Goal: Information Seeking & Learning: Learn about a topic

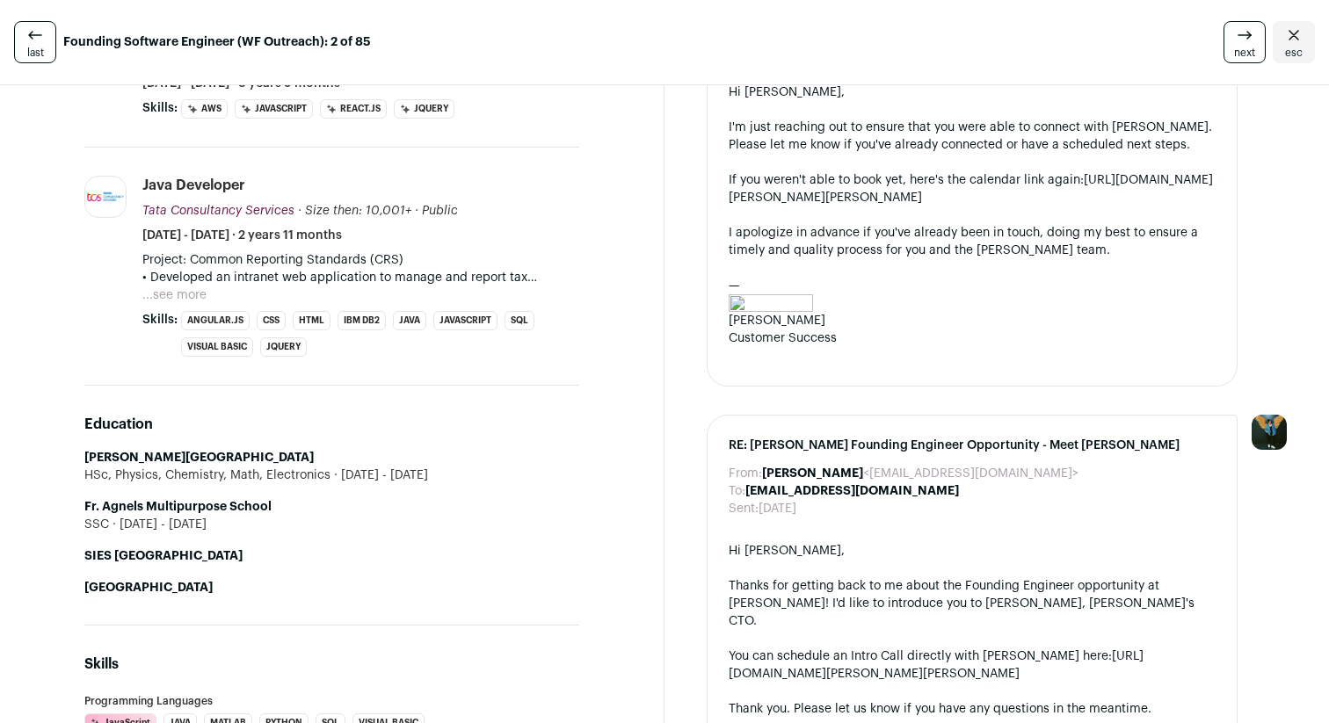
scroll to position [622, 0]
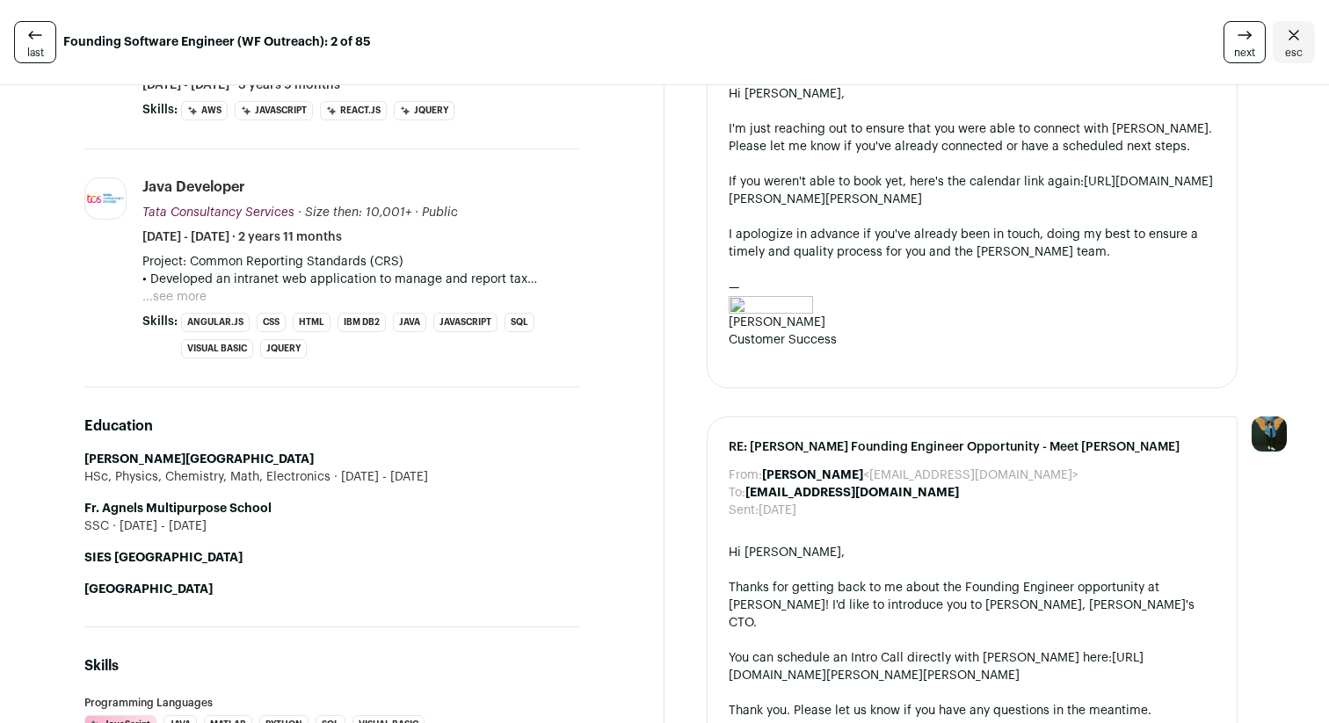
click at [315, 476] on div "HSc, Physics, Chemistry, Math, Electronics [DATE] - [DATE]" at bounding box center [331, 477] width 495 height 18
click at [348, 505] on li "Fr. Agnels Multipurpose School SSC [DATE] - [DATE]" at bounding box center [331, 517] width 495 height 35
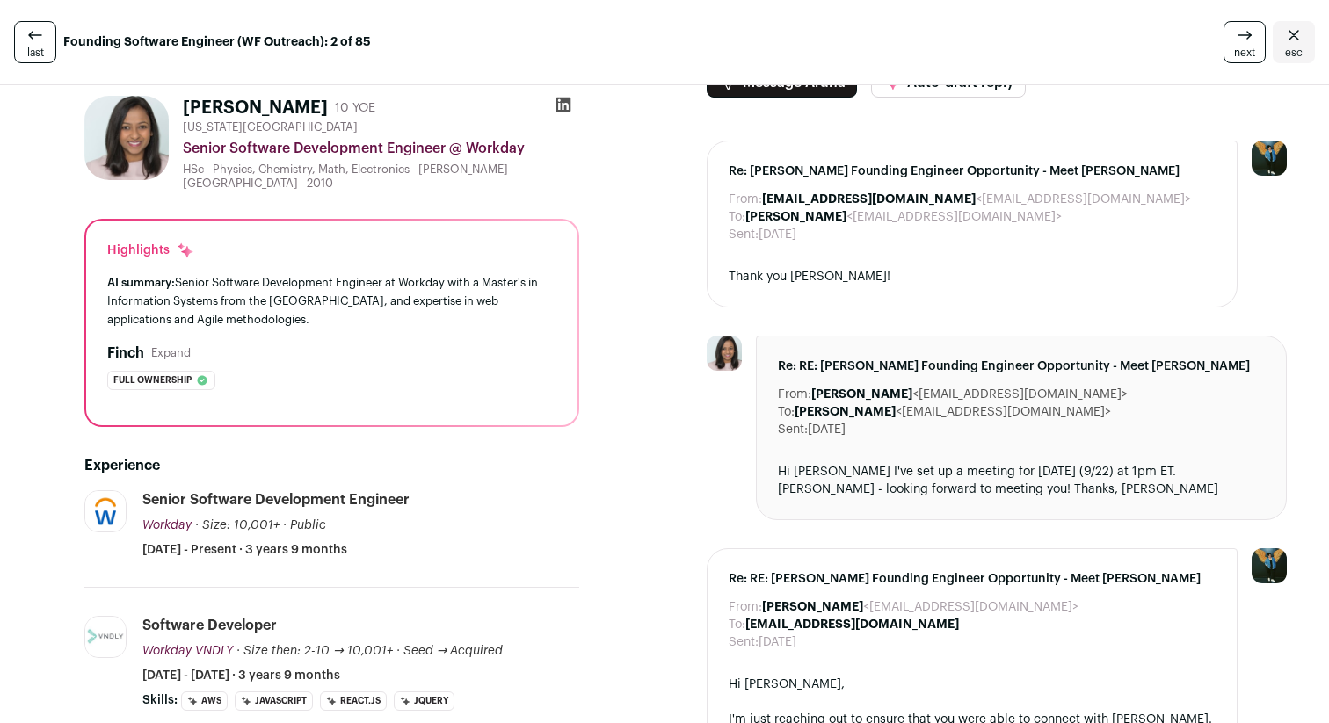
scroll to position [0, 0]
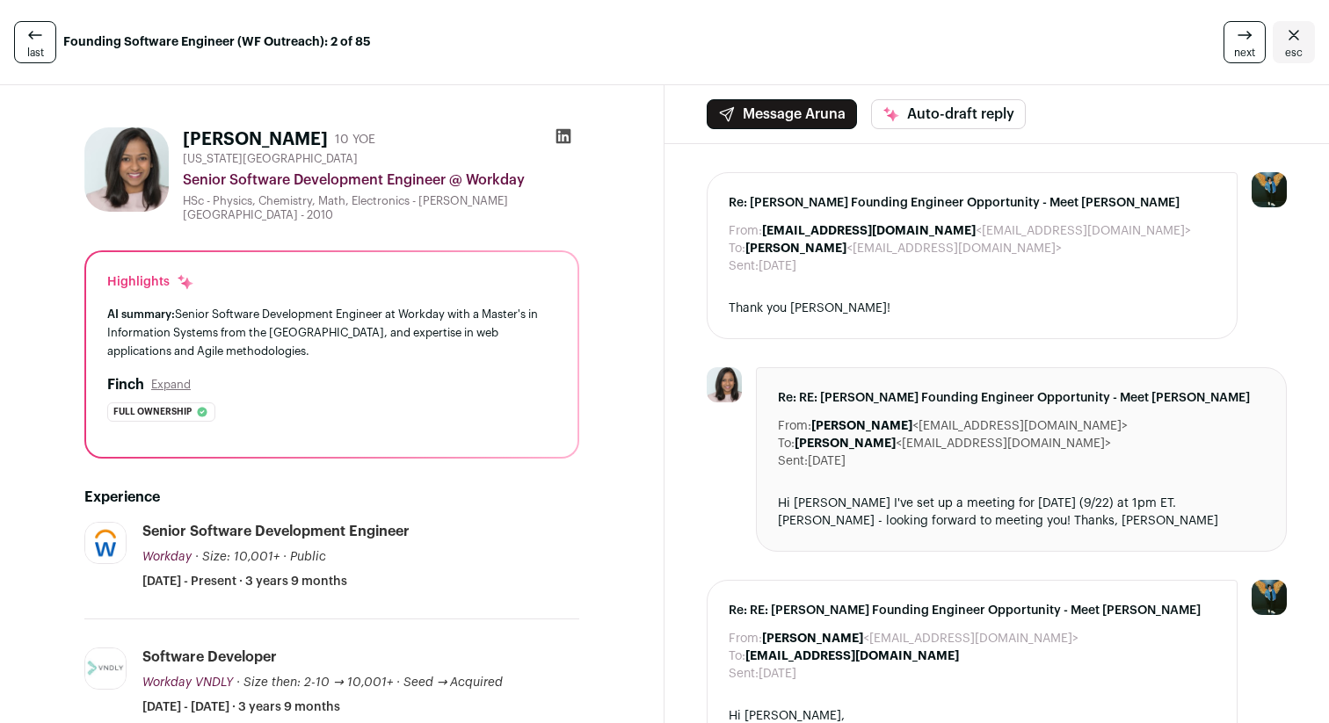
drag, startPoint x: 442, startPoint y: 280, endPoint x: 490, endPoint y: 374, distance: 105.7
click at [490, 374] on div "Highlights AI summary: Senior Software Development Engineer at Workday with a M…" at bounding box center [331, 354] width 491 height 205
click at [492, 375] on div "[PERSON_NAME] Expand" at bounding box center [331, 384] width 449 height 21
drag, startPoint x: 476, startPoint y: 366, endPoint x: 381, endPoint y: 289, distance: 121.2
click at [381, 289] on div "Highlights AI summary: Senior Software Development Engineer at Workday with a M…" at bounding box center [331, 354] width 491 height 205
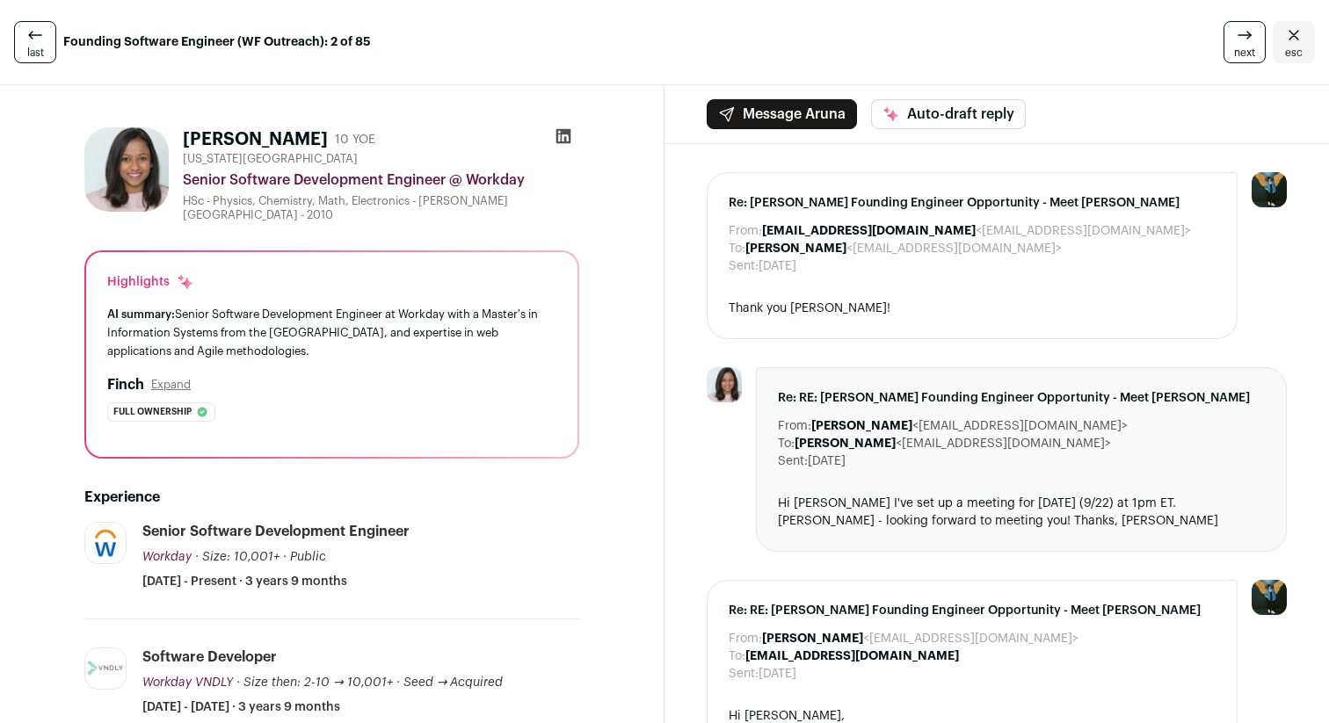
click at [381, 289] on div "Highlights" at bounding box center [331, 282] width 449 height 18
drag, startPoint x: 388, startPoint y: 289, endPoint x: 474, endPoint y: 362, distance: 112.2
click at [474, 362] on div "Highlights AI summary: Senior Software Development Engineer at Workday with a M…" at bounding box center [331, 354] width 491 height 205
drag, startPoint x: 311, startPoint y: 285, endPoint x: 425, endPoint y: 396, distance: 159.7
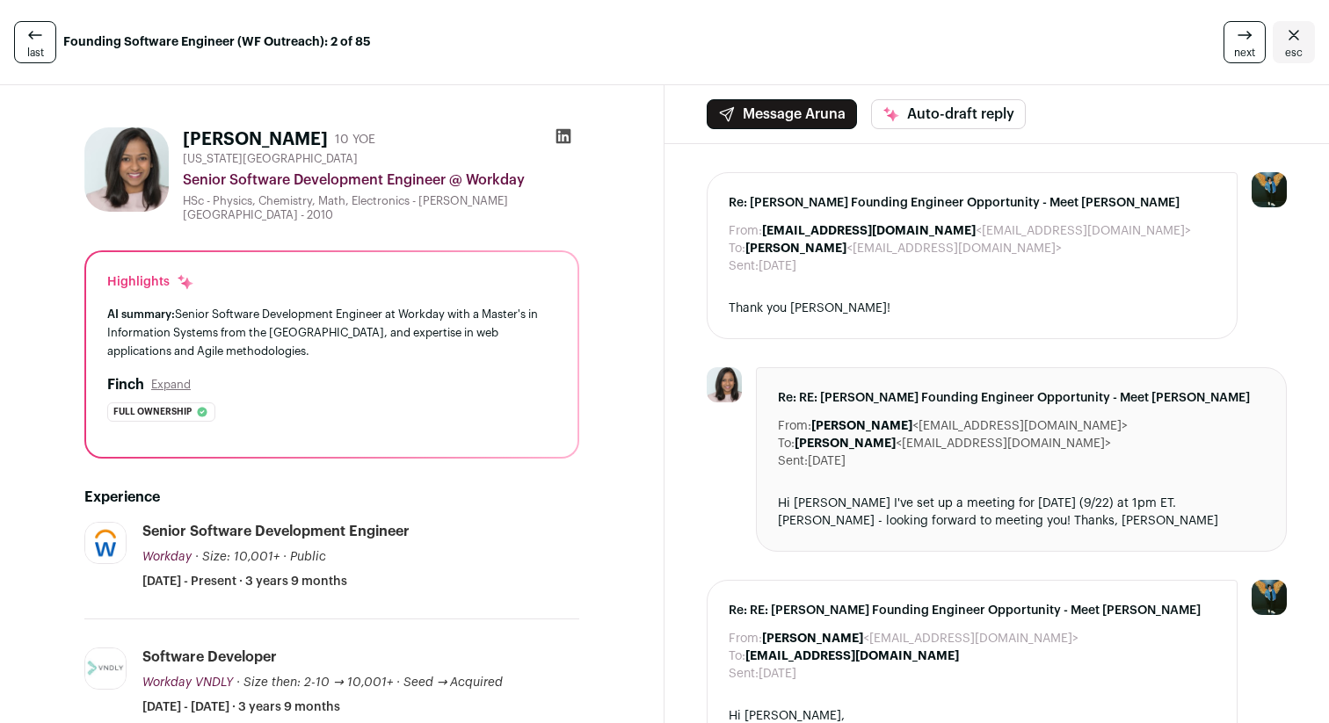
click at [425, 396] on div "Highlights AI summary: Senior Software Development Engineer at Workday with a M…" at bounding box center [331, 354] width 491 height 205
click at [425, 396] on div "[PERSON_NAME] Expand Full ownership The profile mentions developing intranet we…" at bounding box center [331, 397] width 449 height 47
drag, startPoint x: 313, startPoint y: 400, endPoint x: 84, endPoint y: 279, distance: 258.7
click at [84, 279] on div "Highlights AI summary: Senior Software Development Engineer at Workday with a M…" at bounding box center [331, 355] width 495 height 208
click at [96, 260] on div "Highlights AI summary: Senior Software Development Engineer at Workday with a M…" at bounding box center [331, 354] width 491 height 205
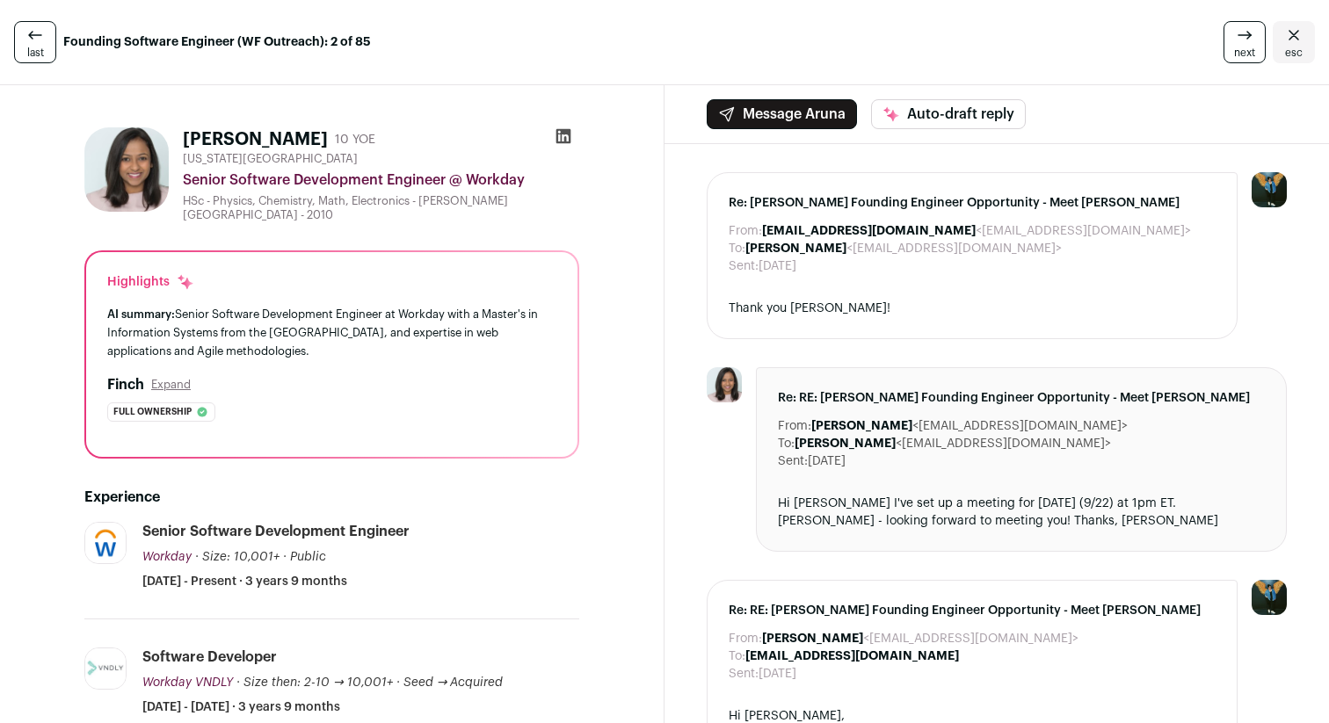
drag, startPoint x: 105, startPoint y: 256, endPoint x: 365, endPoint y: 416, distance: 304.7
click at [365, 416] on div "Highlights AI summary: Senior Software Development Engineer at Workday with a M…" at bounding box center [331, 354] width 491 height 205
click at [365, 416] on div "Full ownership The profile mentions developing intranet web applications using …" at bounding box center [331, 412] width 449 height 19
